Goal: Task Accomplishment & Management: Manage account settings

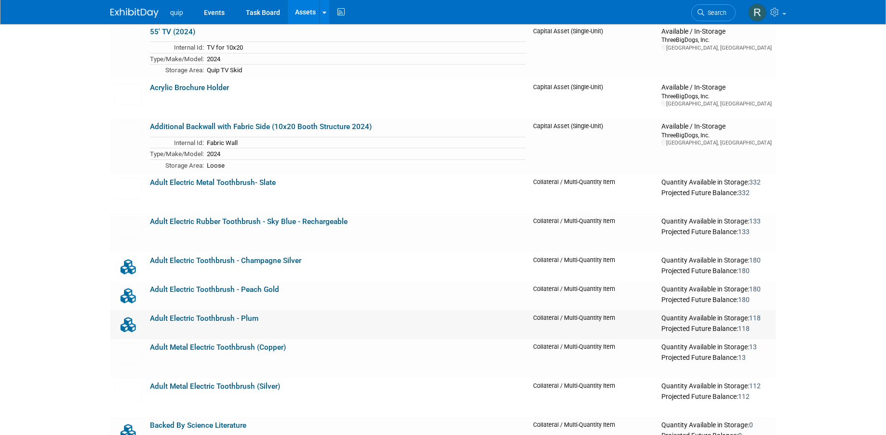
scroll to position [509, 0]
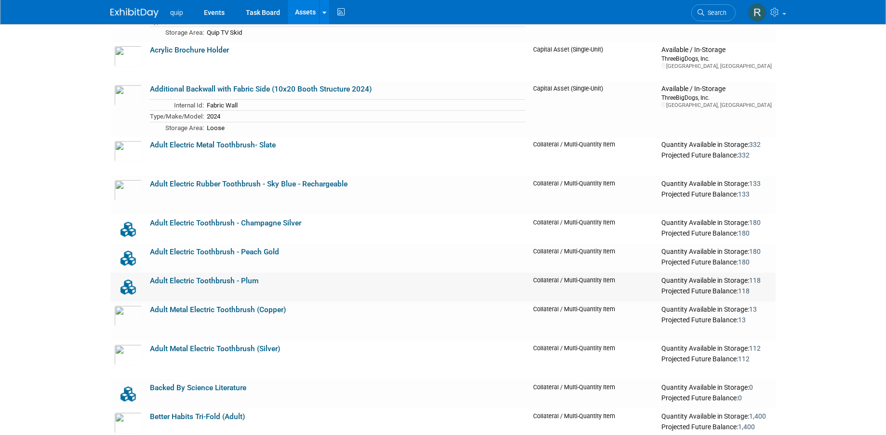
click at [224, 284] on link "Adult Electric Toothbrush - Plum" at bounding box center [204, 281] width 108 height 9
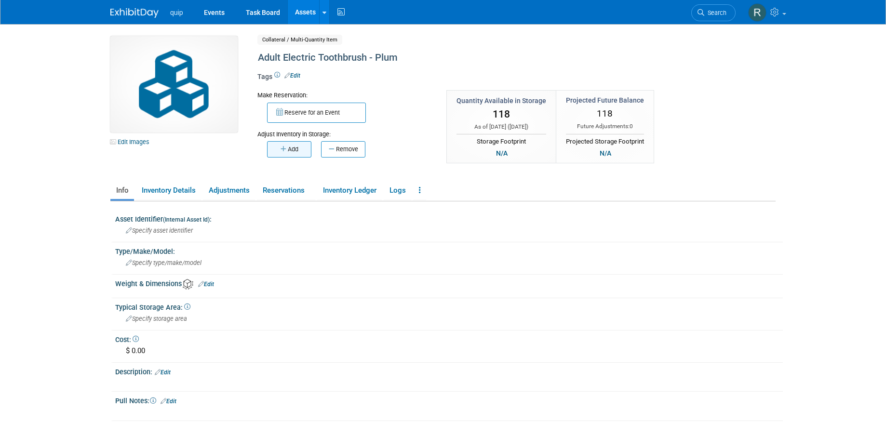
click at [290, 149] on button "Add" at bounding box center [289, 149] width 44 height 16
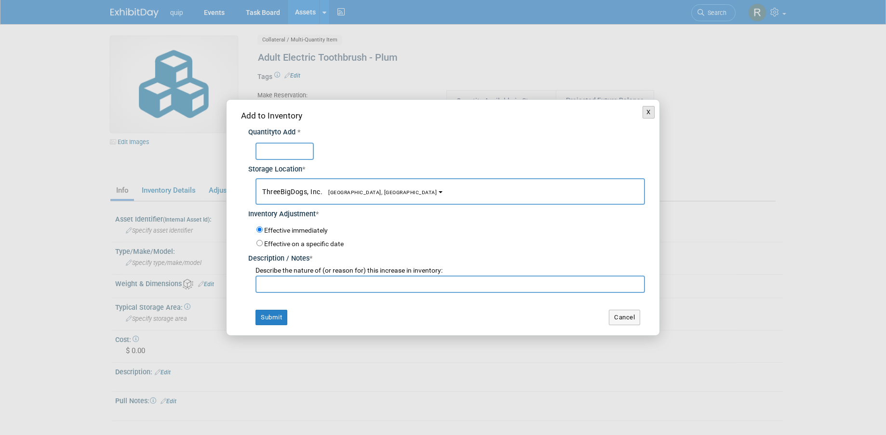
click at [643, 111] on button "X" at bounding box center [648, 112] width 12 height 13
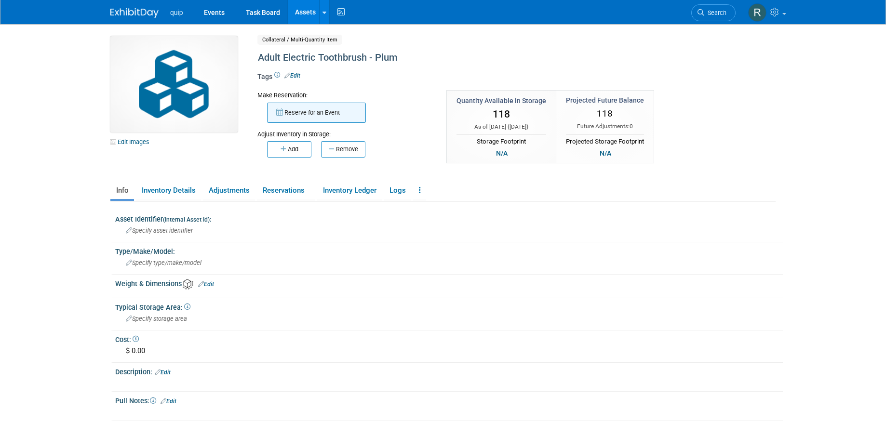
click at [308, 119] on button "Reserve for an Event" at bounding box center [316, 113] width 99 height 20
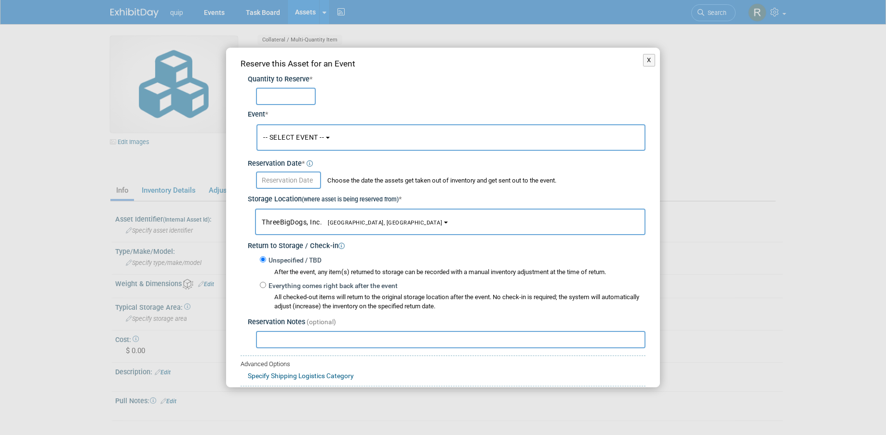
click at [286, 133] on span "-- SELECT EVENT --" at bounding box center [293, 137] width 61 height 8
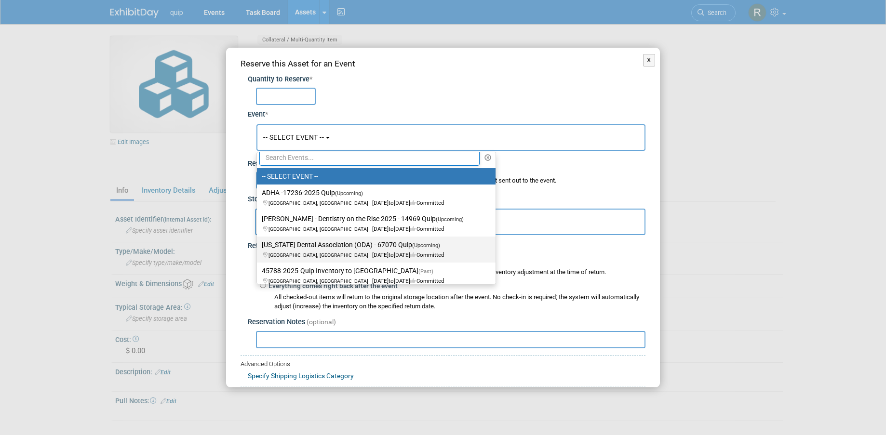
scroll to position [9, 0]
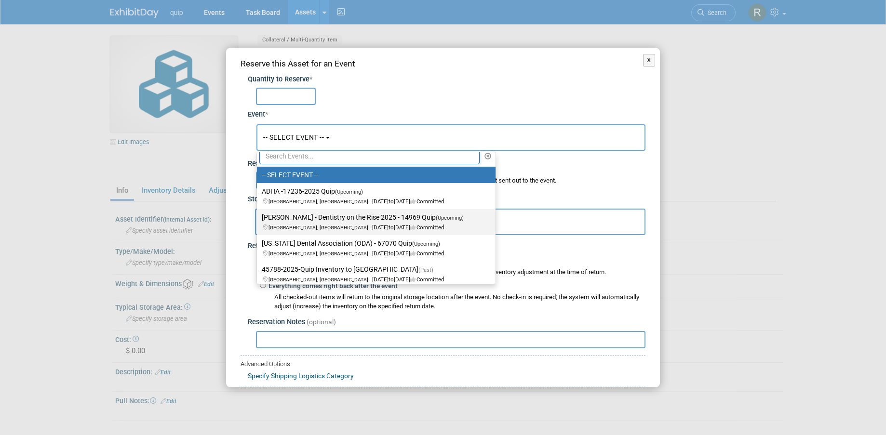
click at [330, 220] on label "Glidewell - Dentistry on the Rise 2025 - 14969 Quip (Upcoming) Irvine, CA Sep 2…" at bounding box center [374, 222] width 224 height 22
click at [258, 220] on input "Glidewell - Dentistry on the Rise 2025 - 14969 Quip (Upcoming) Irvine, CA Sep 2…" at bounding box center [255, 217] width 6 height 6
select select "11148611"
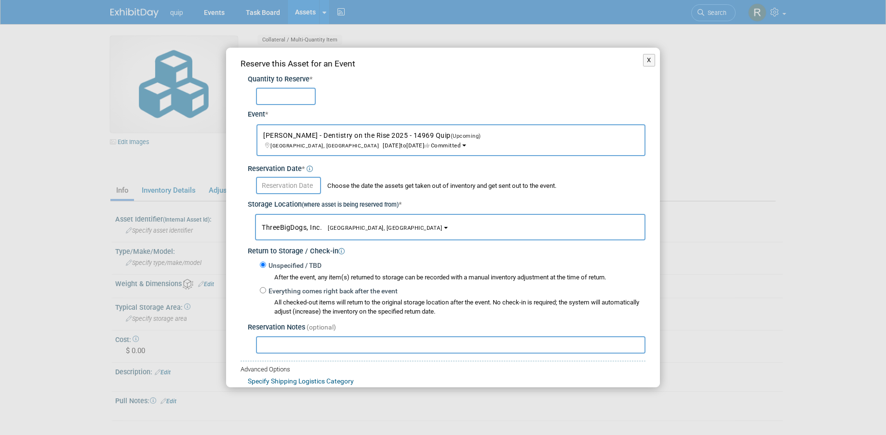
click at [266, 82] on div "Quantity to Reserve *" at bounding box center [446, 80] width 397 height 10
click at [265, 92] on input "text" at bounding box center [286, 96] width 60 height 17
click at [361, 91] on div "20" at bounding box center [450, 96] width 389 height 17
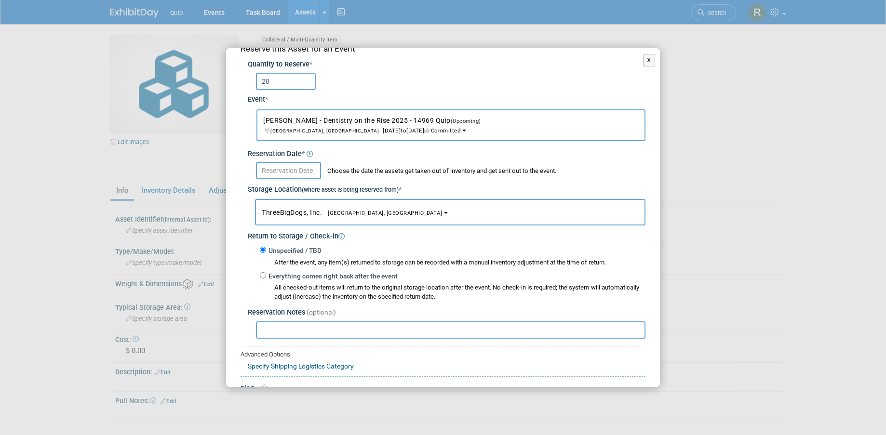
scroll to position [0, 0]
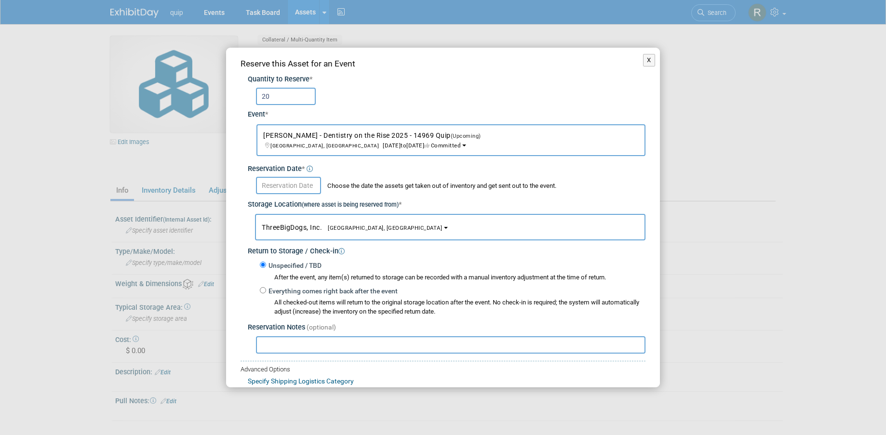
click at [279, 98] on input "20" at bounding box center [286, 96] width 60 height 17
click at [331, 100] on div "25" at bounding box center [450, 96] width 389 height 17
click at [280, 104] on input "25" at bounding box center [286, 96] width 60 height 17
type input "2"
type input "20"
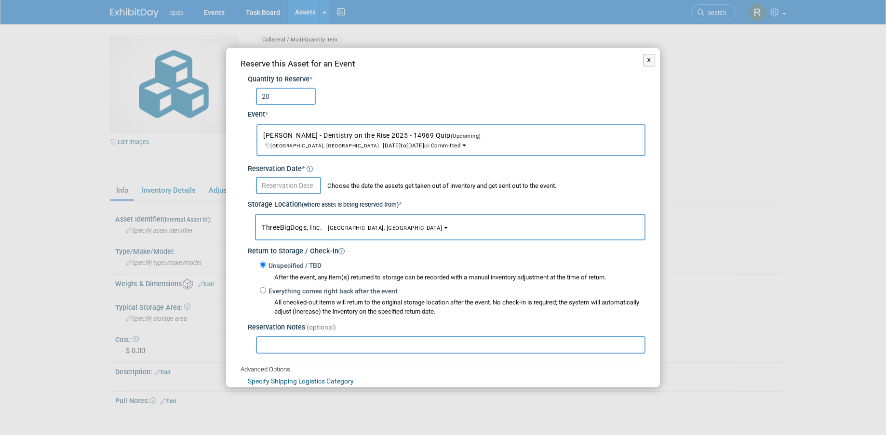
click at [344, 98] on div "20" at bounding box center [450, 96] width 389 height 17
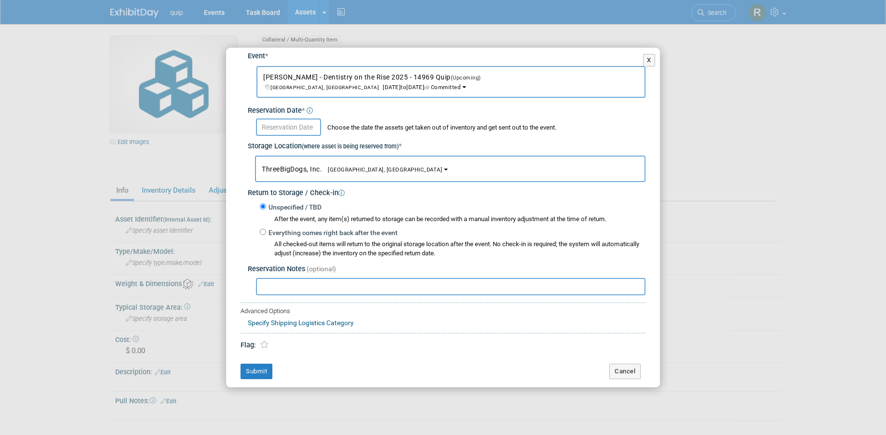
scroll to position [60, 0]
click at [277, 130] on input "text" at bounding box center [288, 125] width 65 height 17
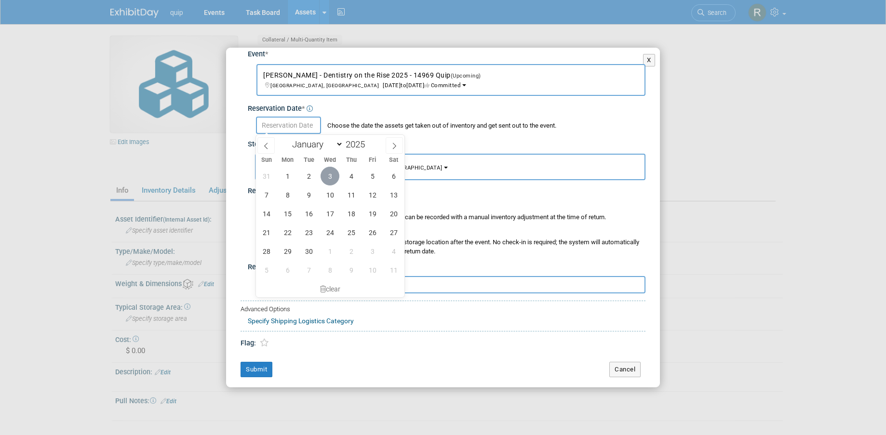
click at [331, 175] on span "3" at bounding box center [329, 176] width 19 height 19
type input "Sep 3, 2025"
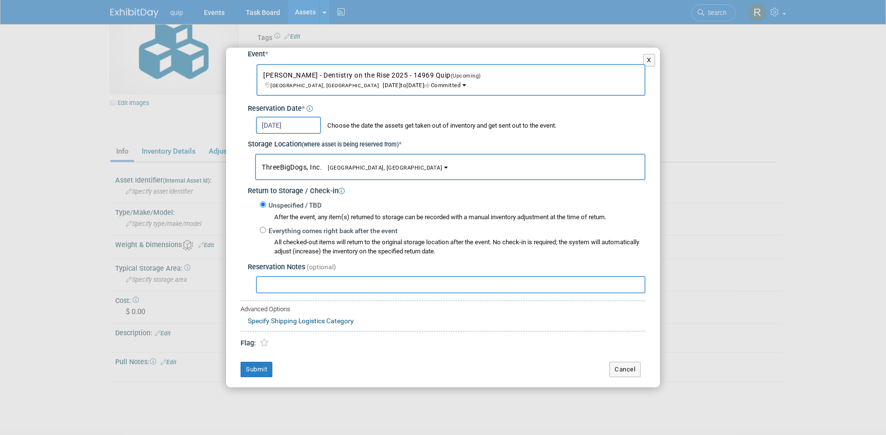
scroll to position [49, 0]
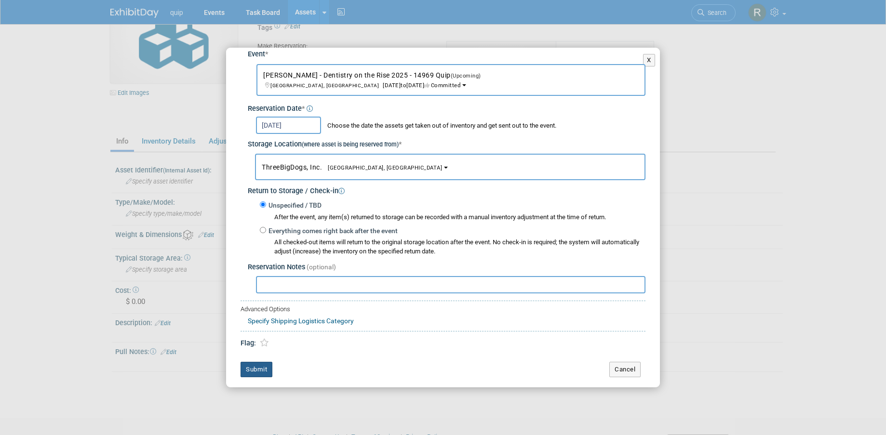
click at [263, 366] on button "Submit" at bounding box center [256, 369] width 32 height 15
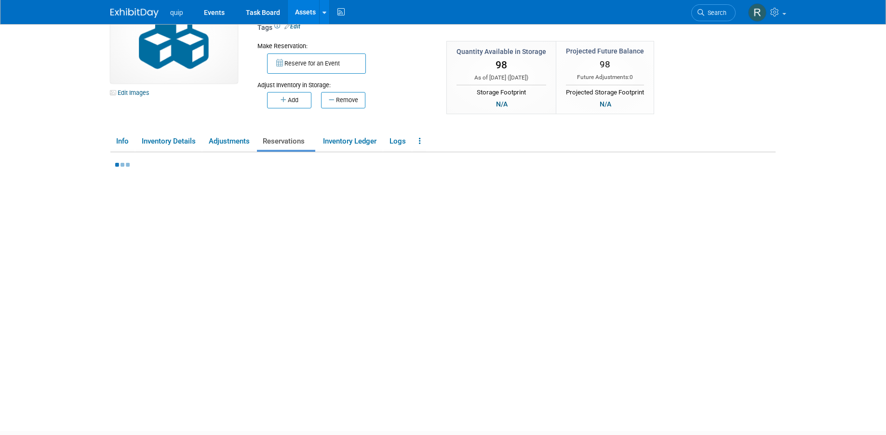
scroll to position [0, 0]
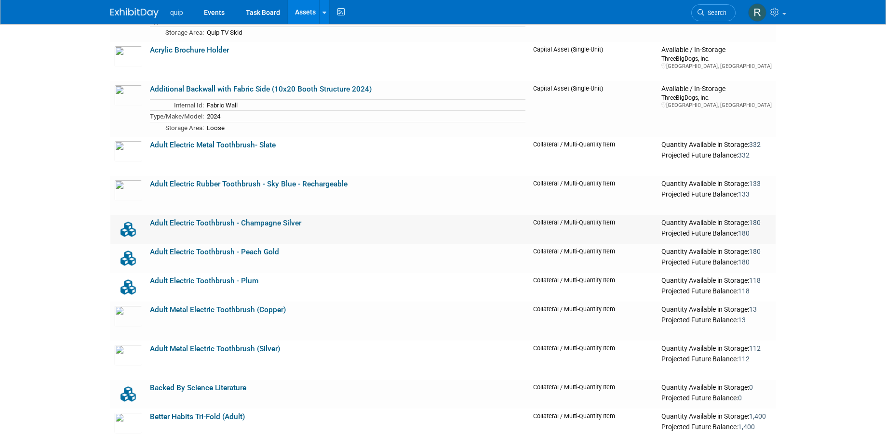
click at [238, 226] on link "Adult Electric Toothbrush - Champagne Silver" at bounding box center [225, 223] width 151 height 9
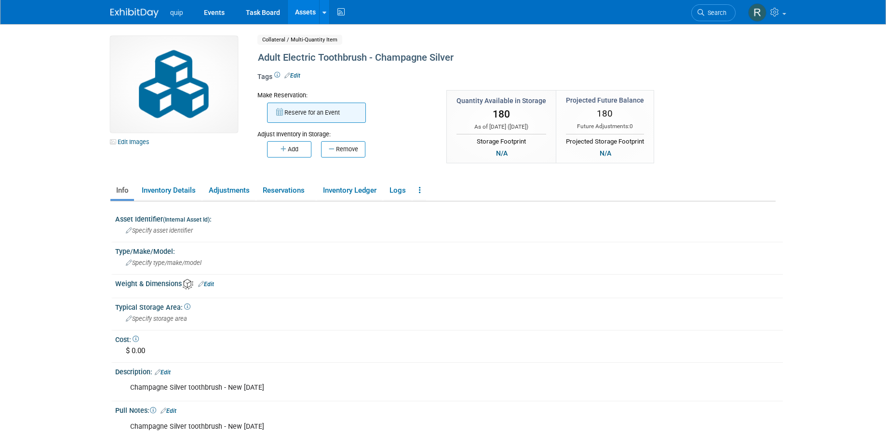
click at [301, 122] on button "Reserve for an Event" at bounding box center [316, 113] width 99 height 20
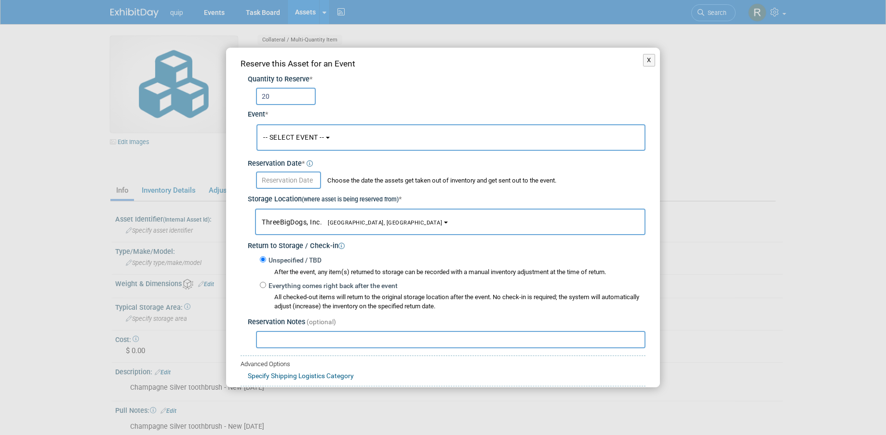
type input "20"
click at [294, 139] on span "-- SELECT EVENT --" at bounding box center [293, 137] width 61 height 8
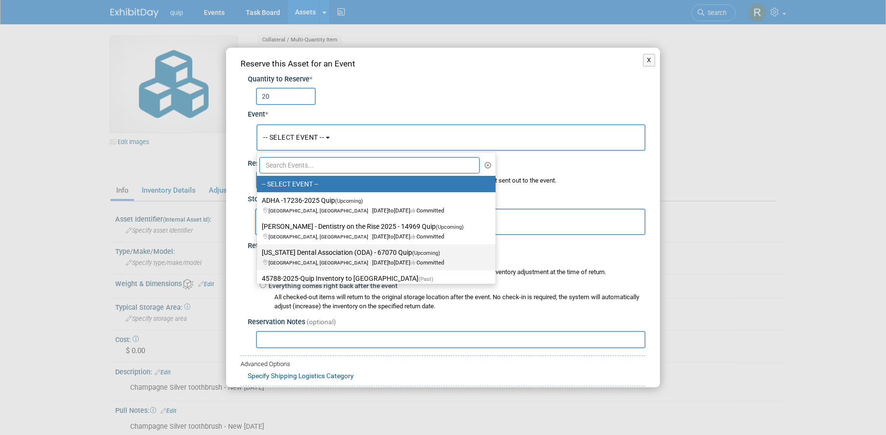
click at [316, 254] on label "Ohio Dental Association (ODA) - 67070 Quip (Upcoming) Columbus, OH Sep 25, 2025…" at bounding box center [374, 257] width 224 height 22
click at [258, 254] on input "Ohio Dental Association (ODA) - 67070 Quip (Upcoming) Columbus, OH Sep 25, 2025…" at bounding box center [255, 253] width 6 height 6
select select "11144387"
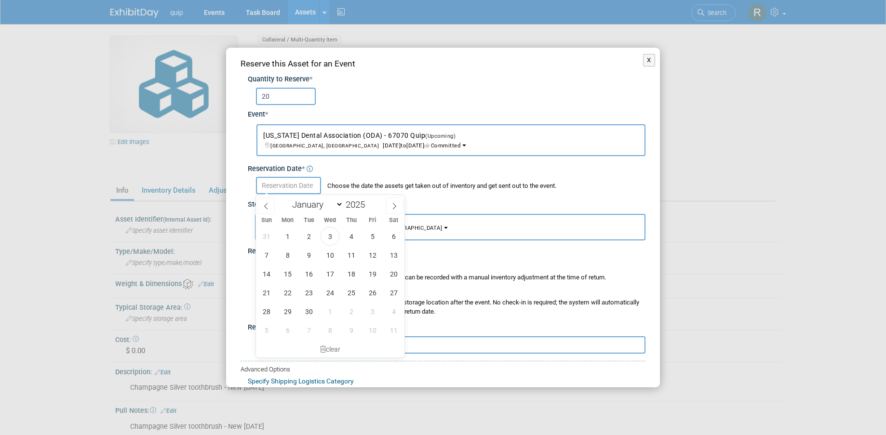
click at [290, 183] on input "text" at bounding box center [288, 185] width 65 height 17
click at [329, 229] on span "3" at bounding box center [329, 236] width 19 height 19
type input "Sep 3, 2025"
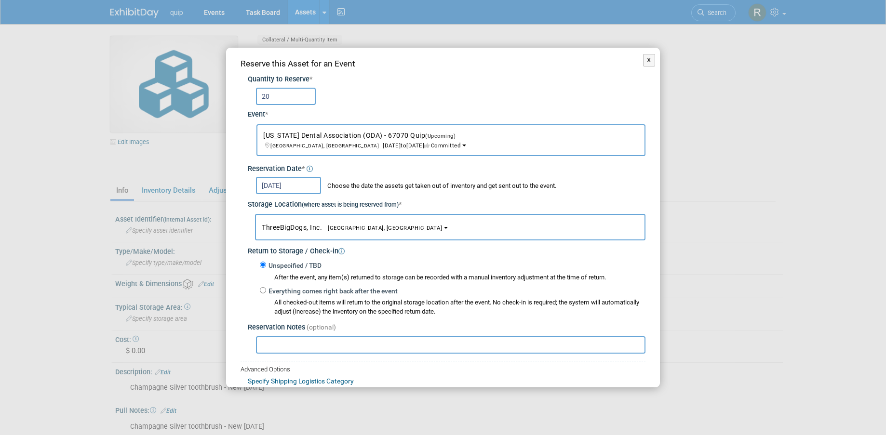
scroll to position [60, 0]
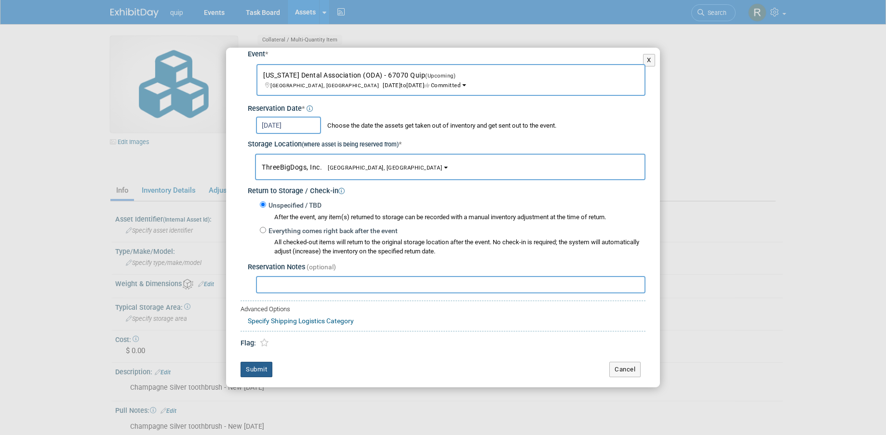
click at [262, 372] on button "Submit" at bounding box center [256, 369] width 32 height 15
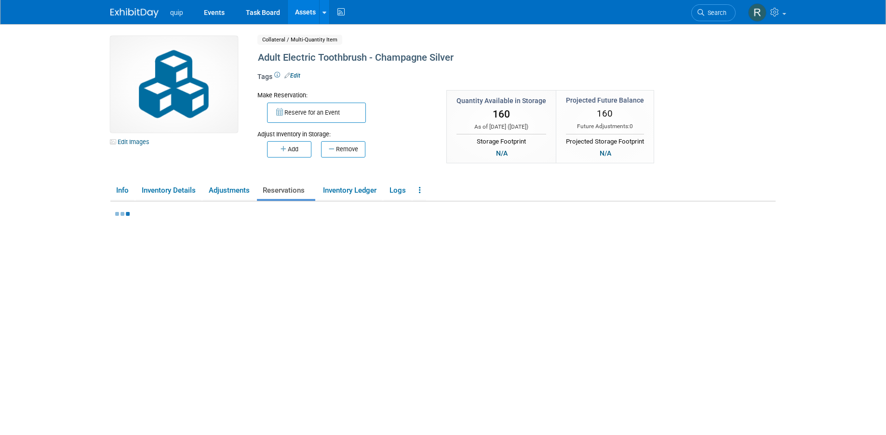
click at [304, 13] on link "Assets" at bounding box center [305, 12] width 35 height 24
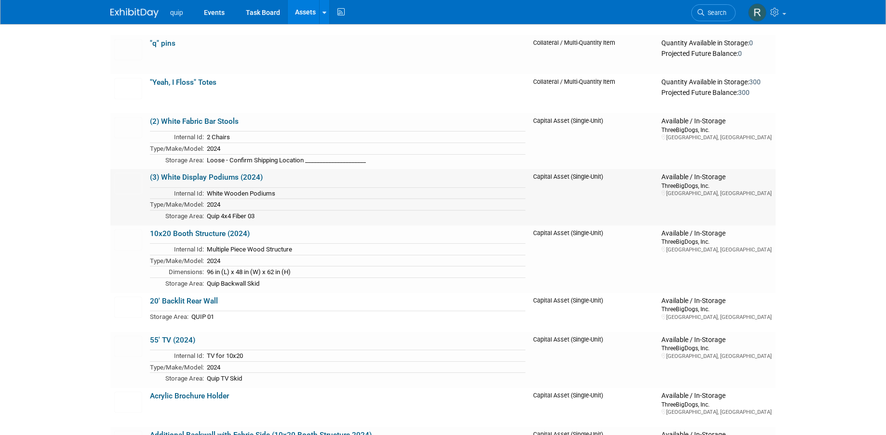
scroll to position [111, 0]
